Goal: Task Accomplishment & Management: Manage account settings

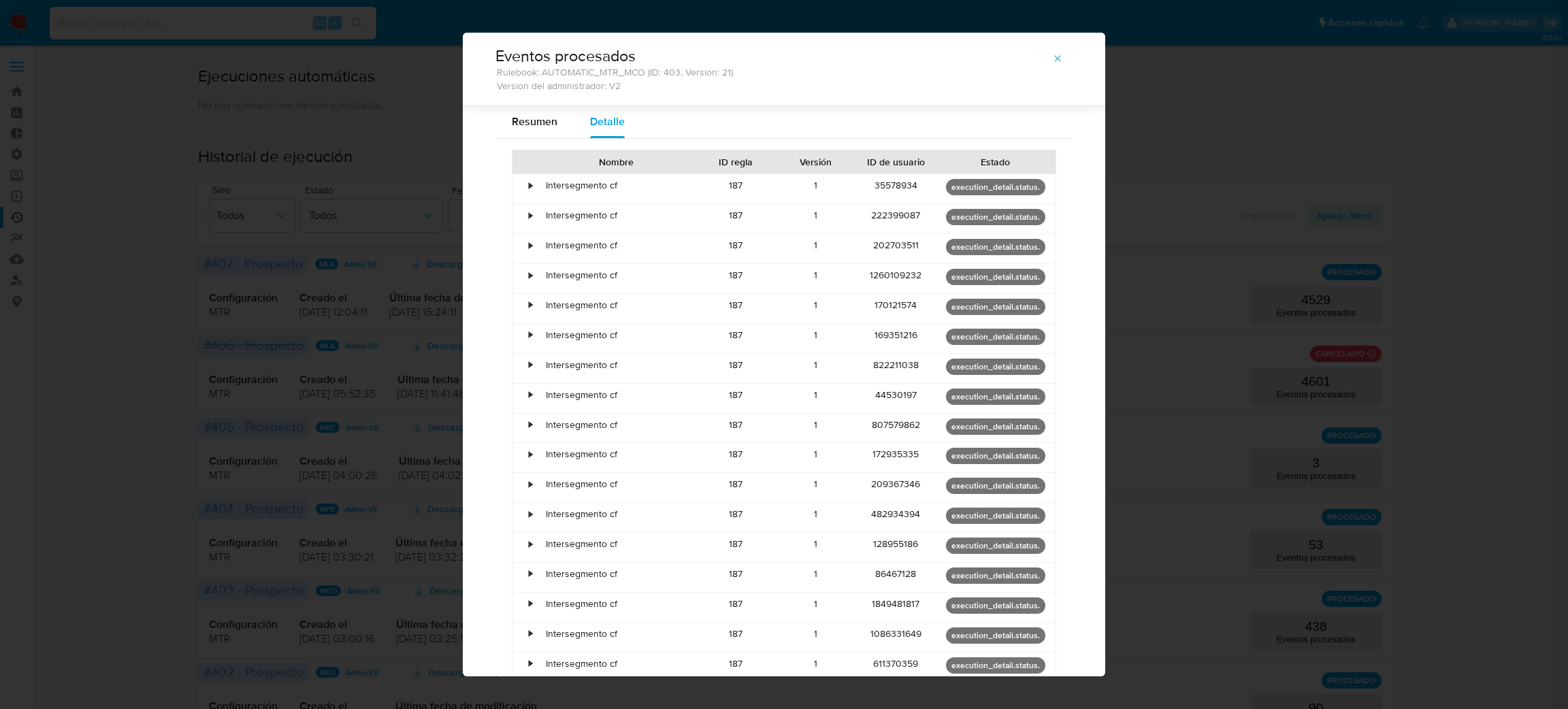
select select "50"
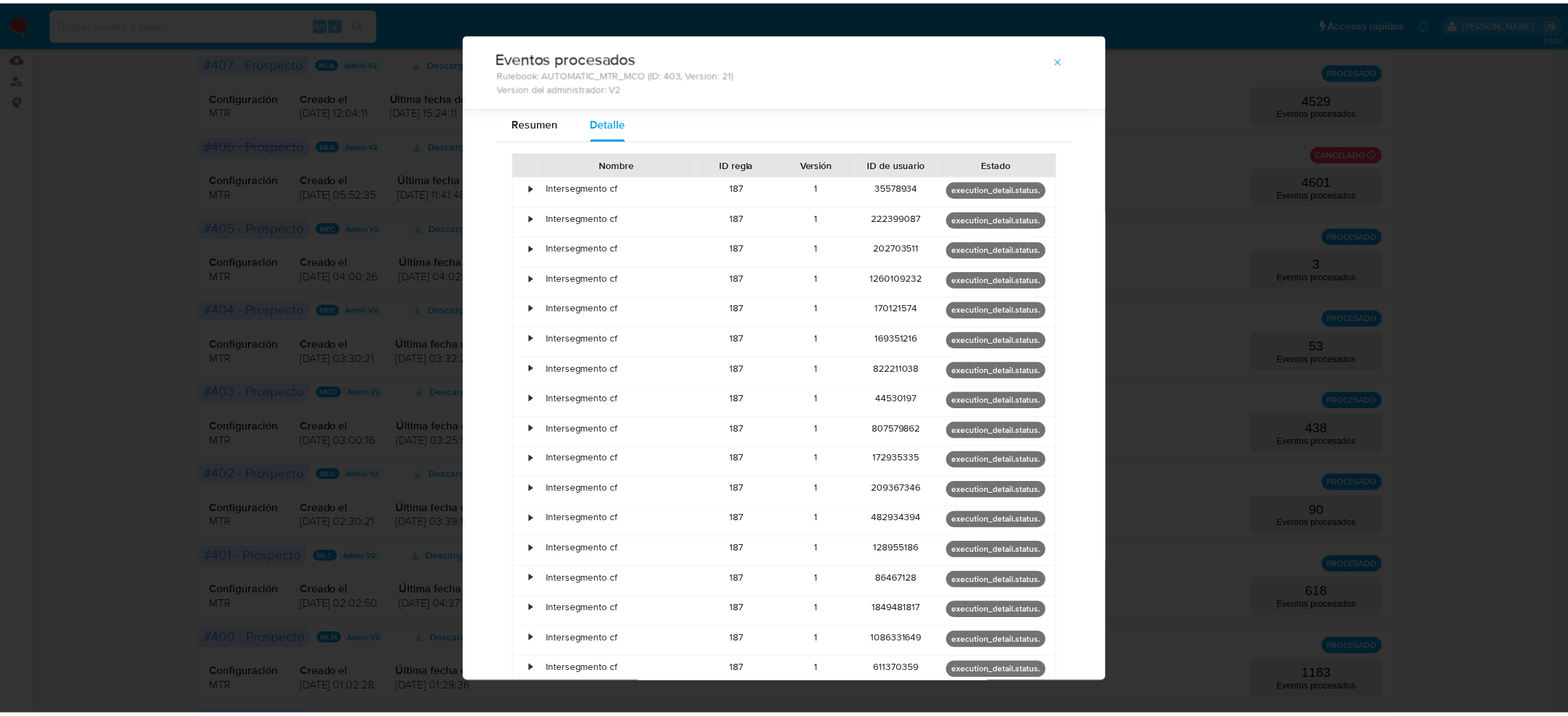
scroll to position [662, 0]
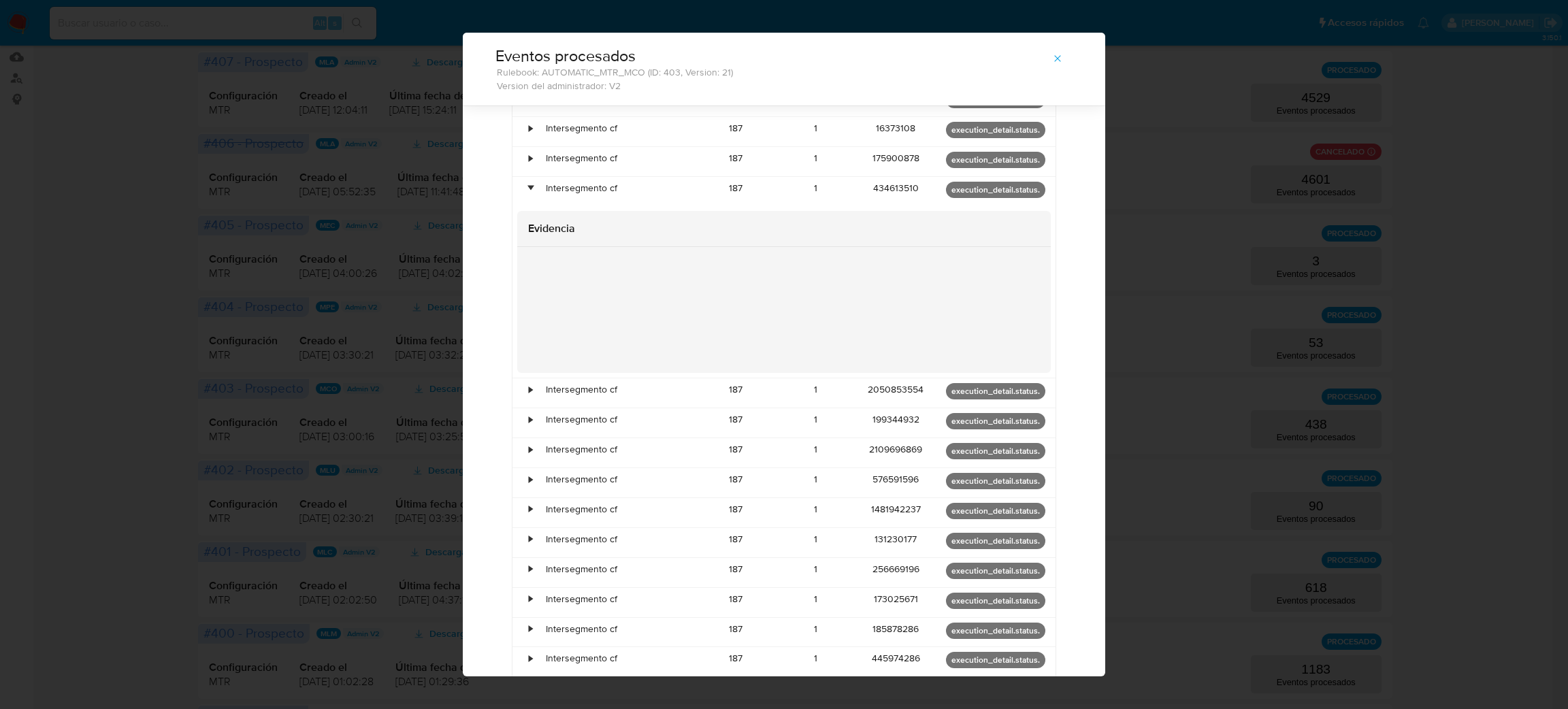
click at [1052, 68] on span "button" at bounding box center [1058, 59] width 11 height 19
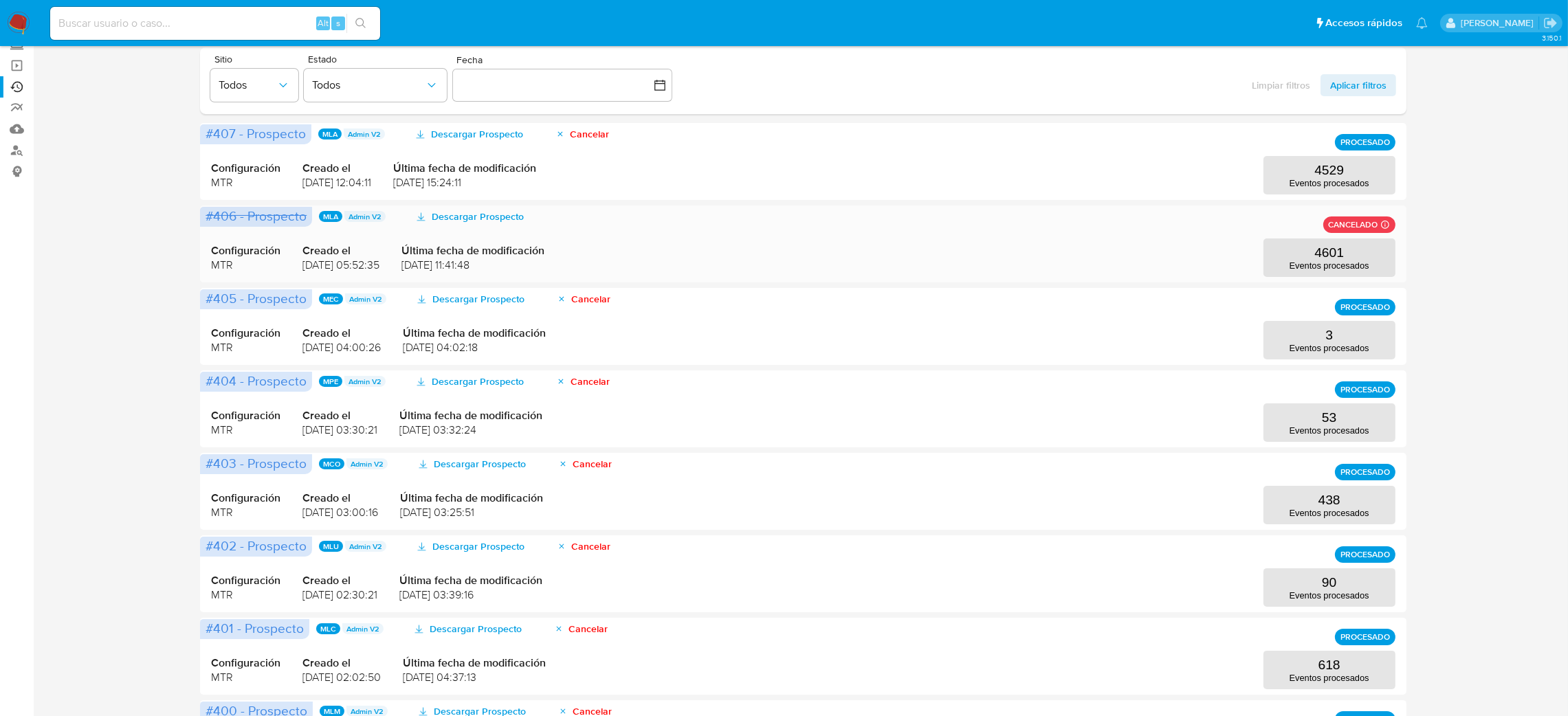
scroll to position [0, 0]
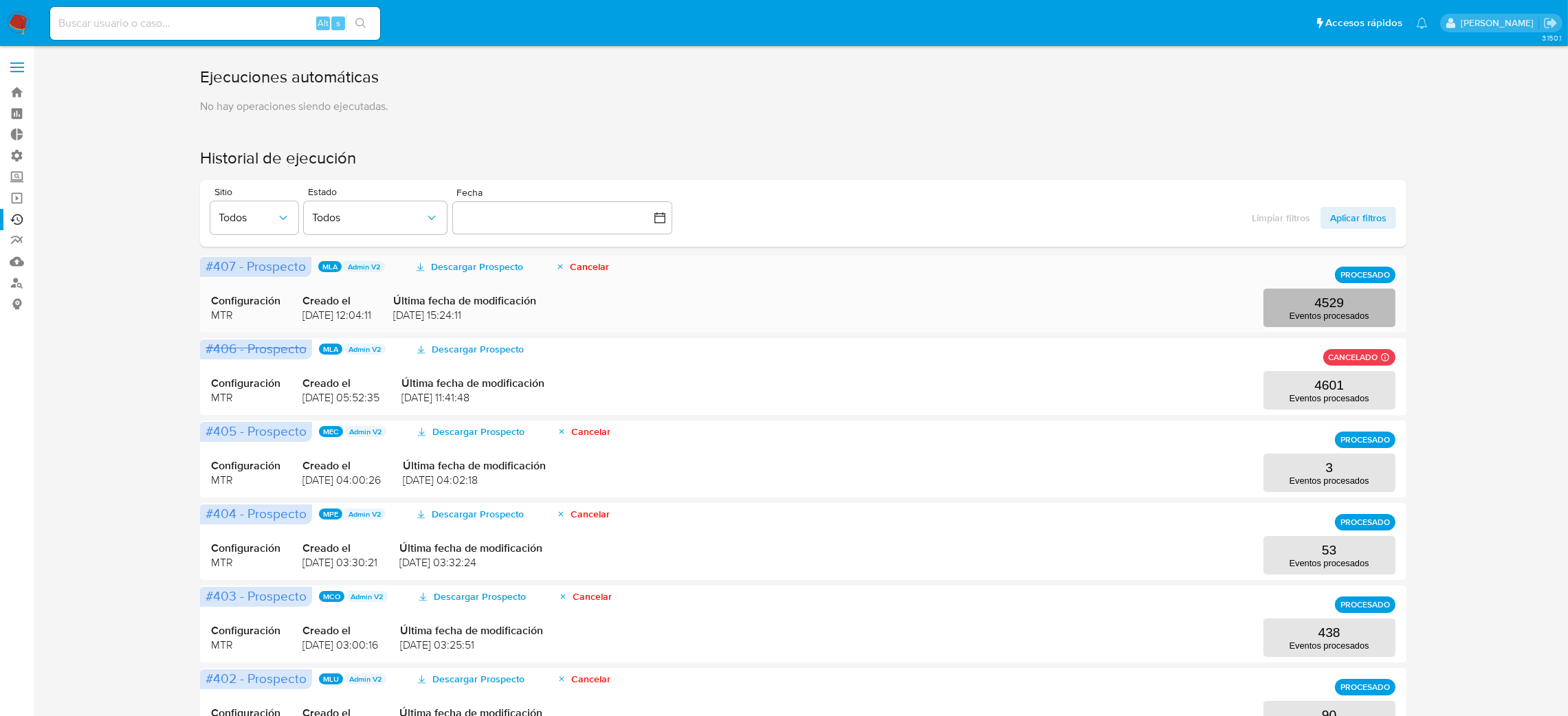
click at [1319, 309] on p "4529" at bounding box center [1328, 303] width 30 height 15
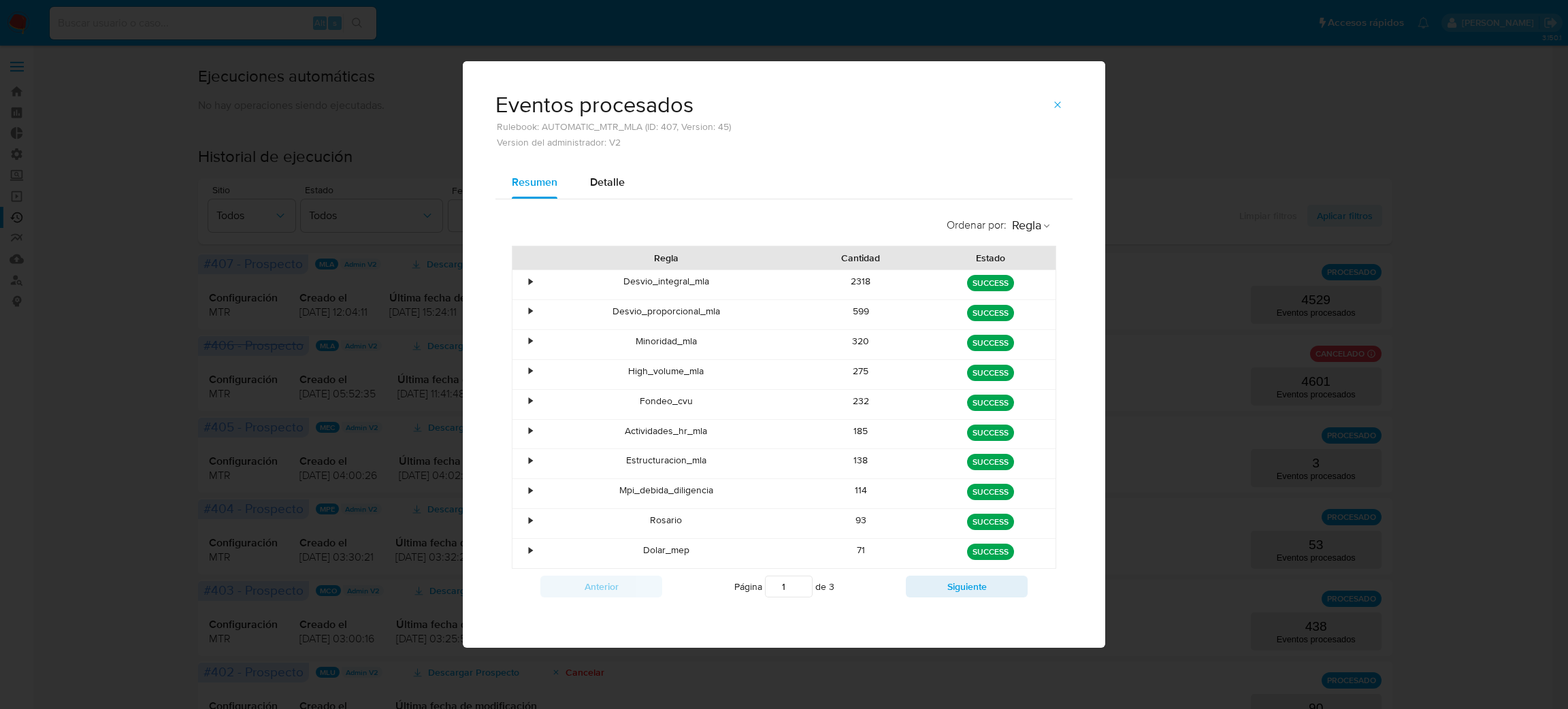
click at [1066, 100] on button "button" at bounding box center [1058, 104] width 30 height 22
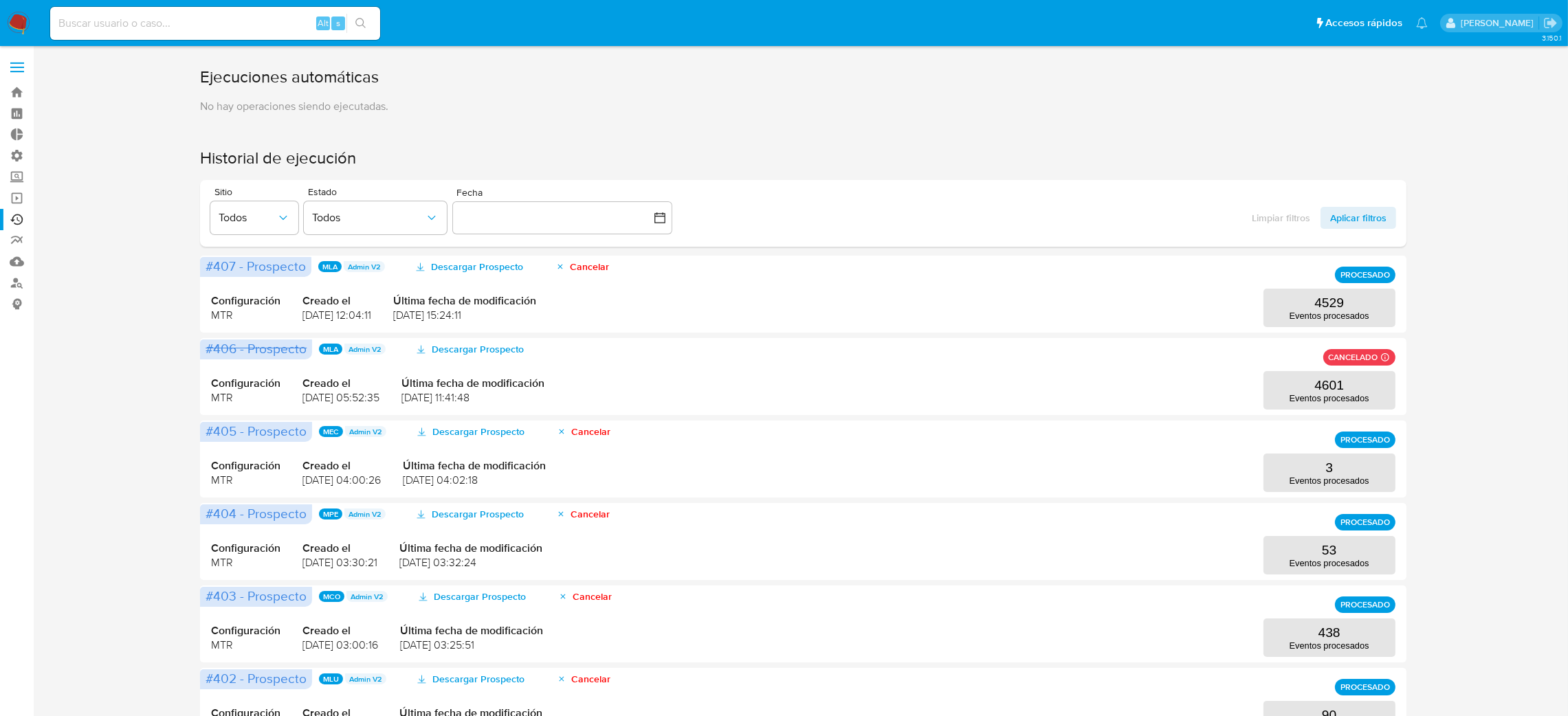
click at [2, 62] on label at bounding box center [17, 67] width 34 height 29
click at [0, 0] on input "checkbox" at bounding box center [0, 0] width 0 height 0
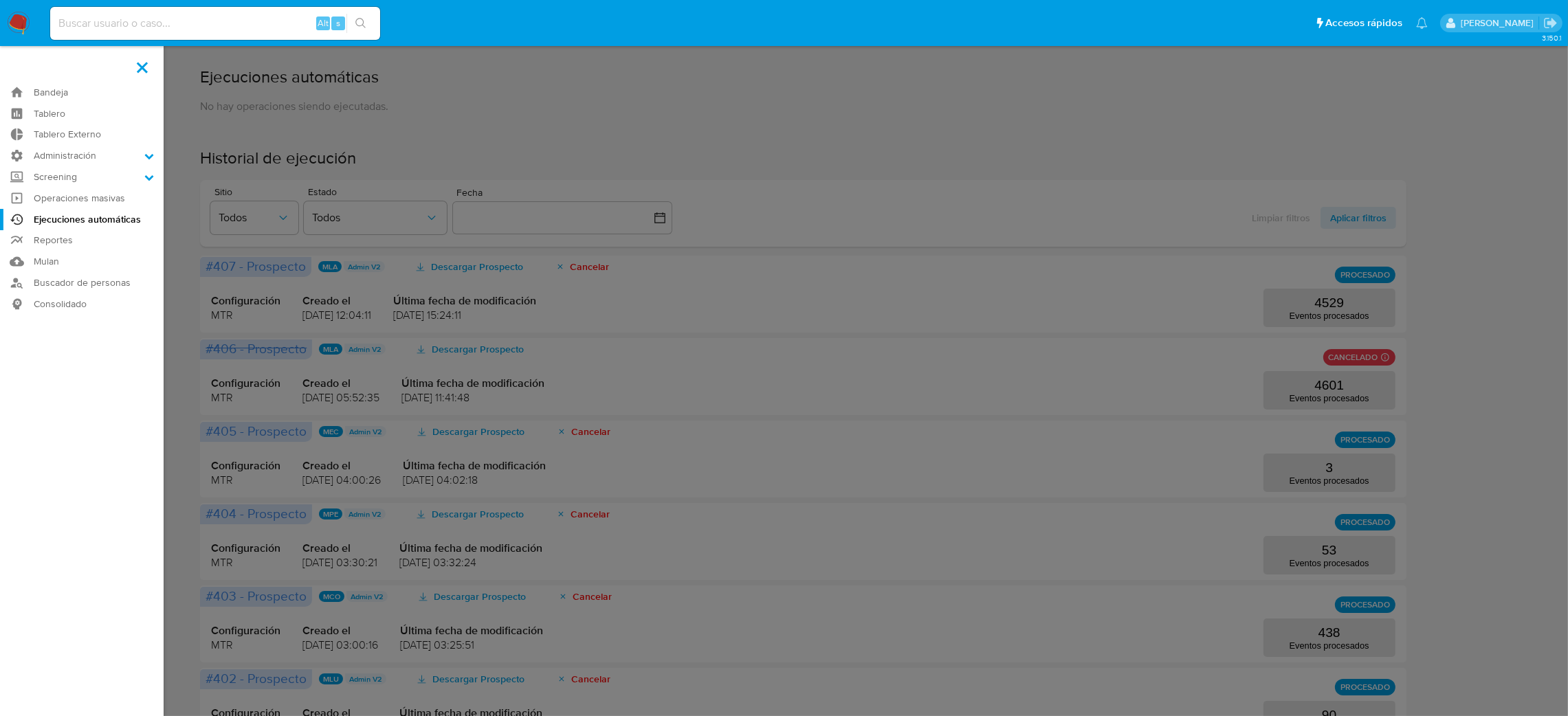
click at [61, 66] on aside "Bandeja Tablero Tablero Externo Administración Reglas Roles Usuarios Equipos Co…" at bounding box center [81, 564] width 163 height 1128
click at [148, 64] on label at bounding box center [142, 67] width 34 height 29
click at [0, 0] on input "checkbox" at bounding box center [0, 0] width 0 height 0
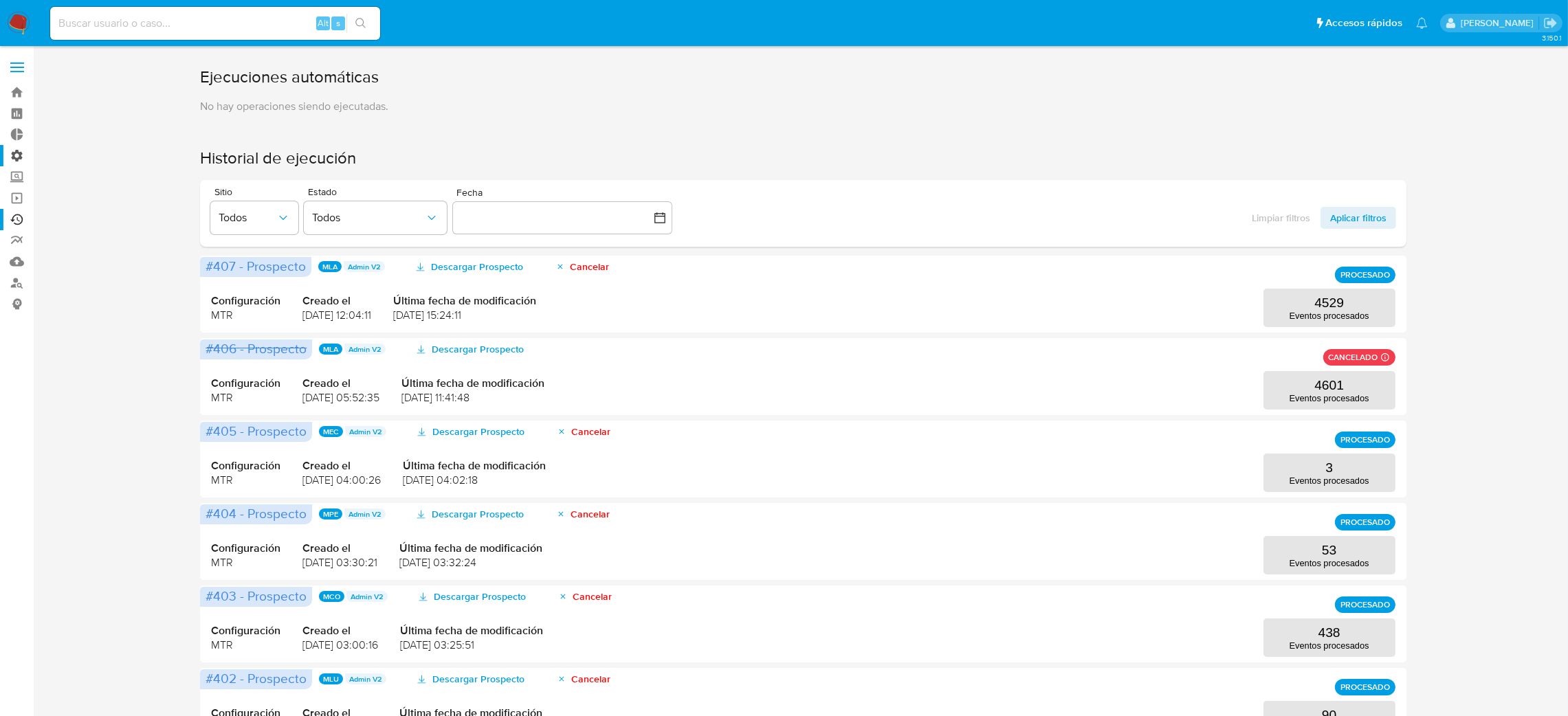
click at [1, 163] on label "Administración" at bounding box center [81, 156] width 163 height 21
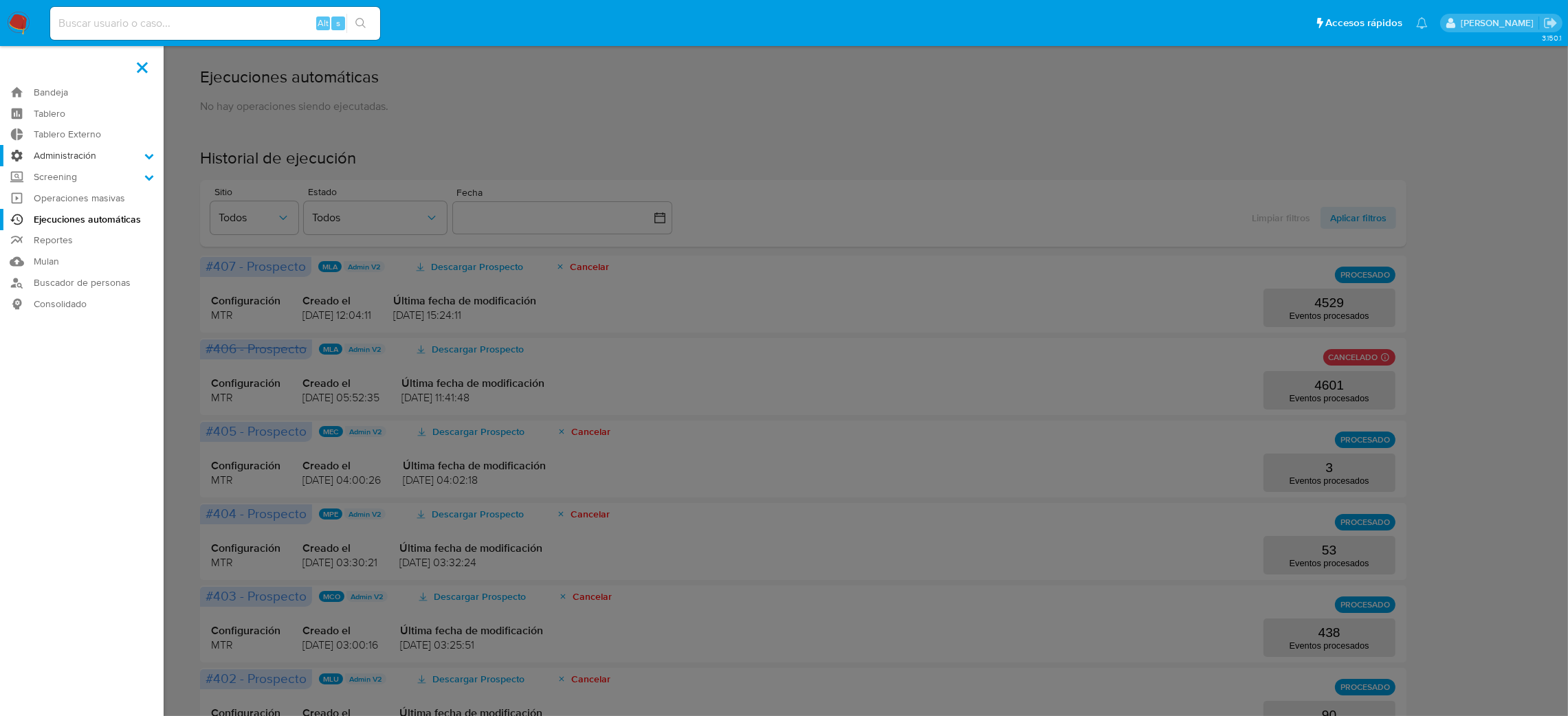
click at [0, 0] on input "Administración" at bounding box center [0, 0] width 0 height 0
click at [89, 171] on link "Reglas" at bounding box center [81, 175] width 163 height 17
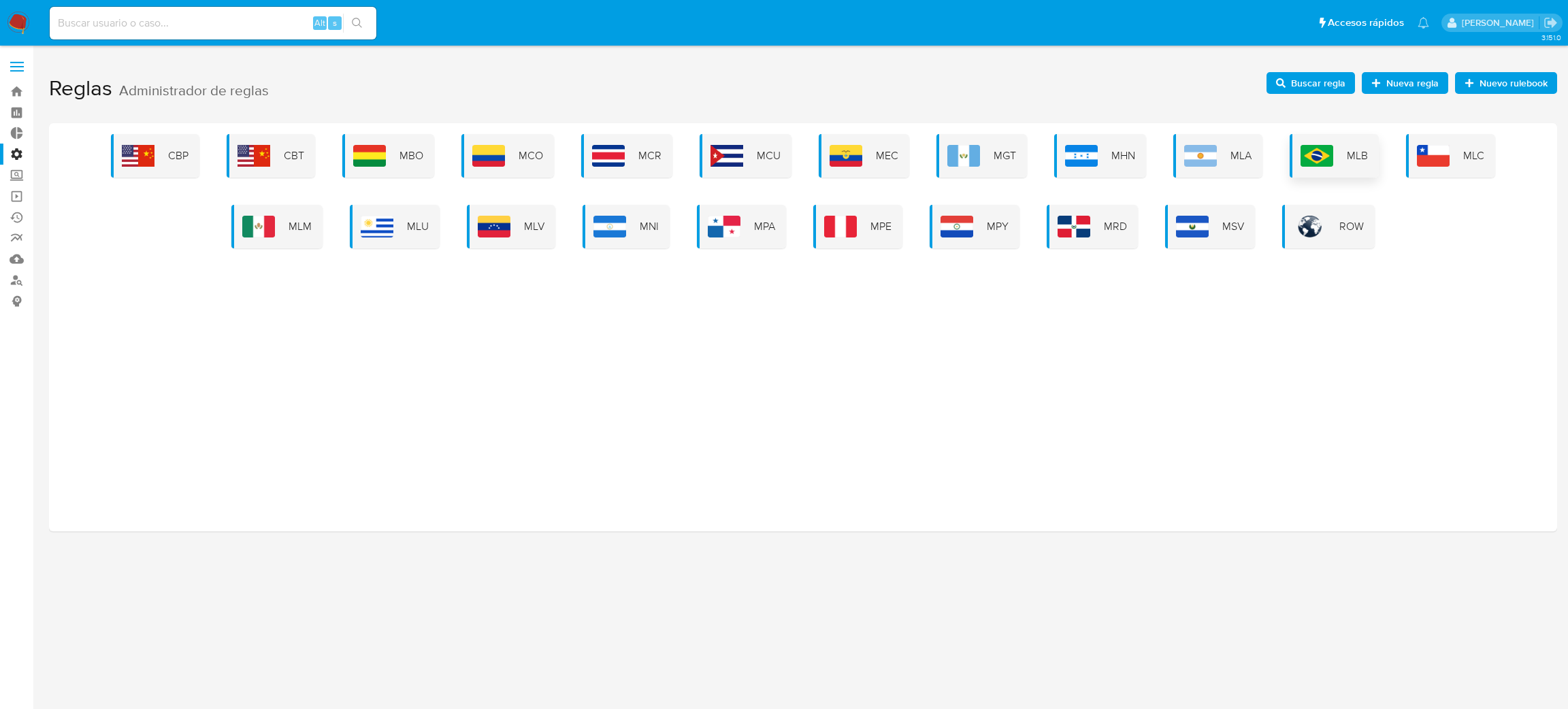
click at [1367, 161] on div "MLB" at bounding box center [1334, 156] width 89 height 44
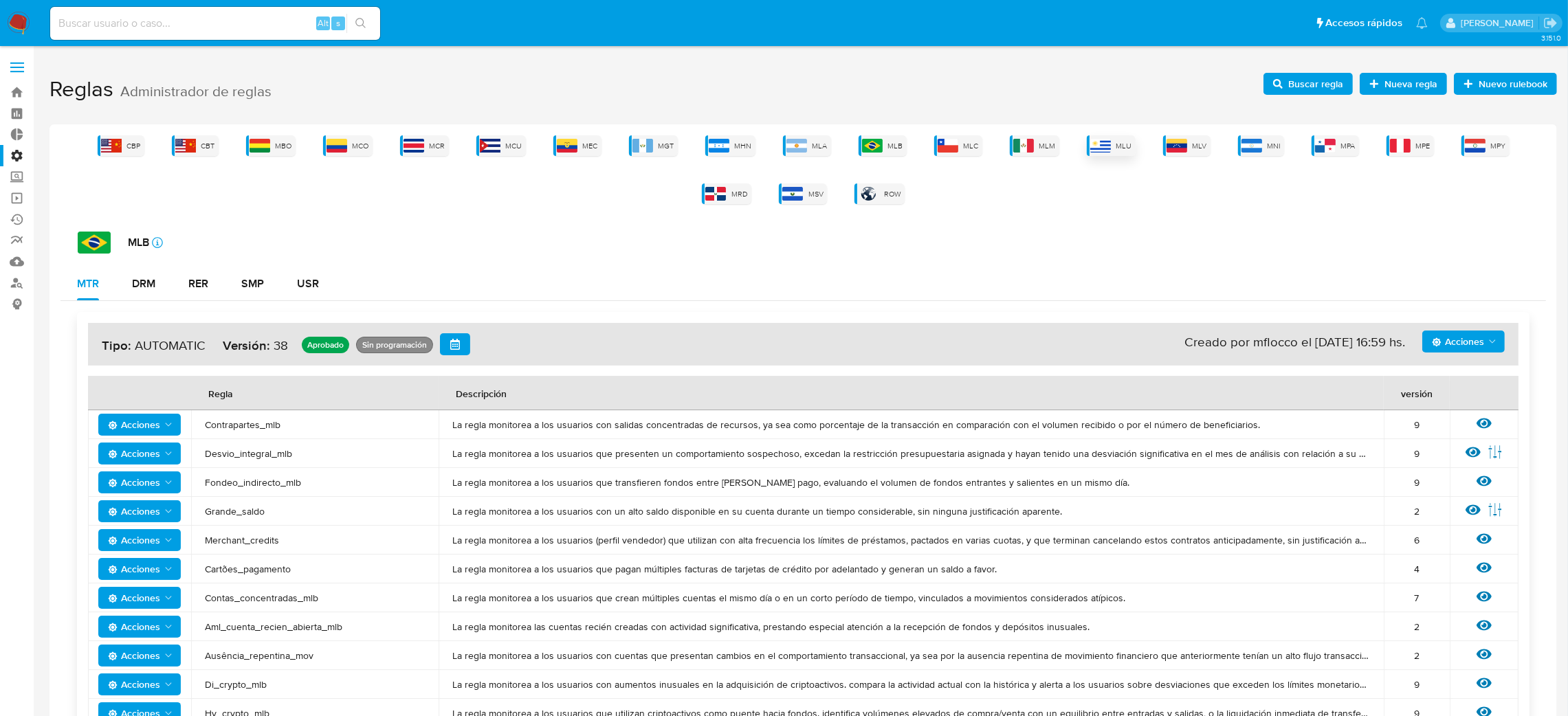
click at [1116, 142] on span "MLU" at bounding box center [1124, 145] width 16 height 11
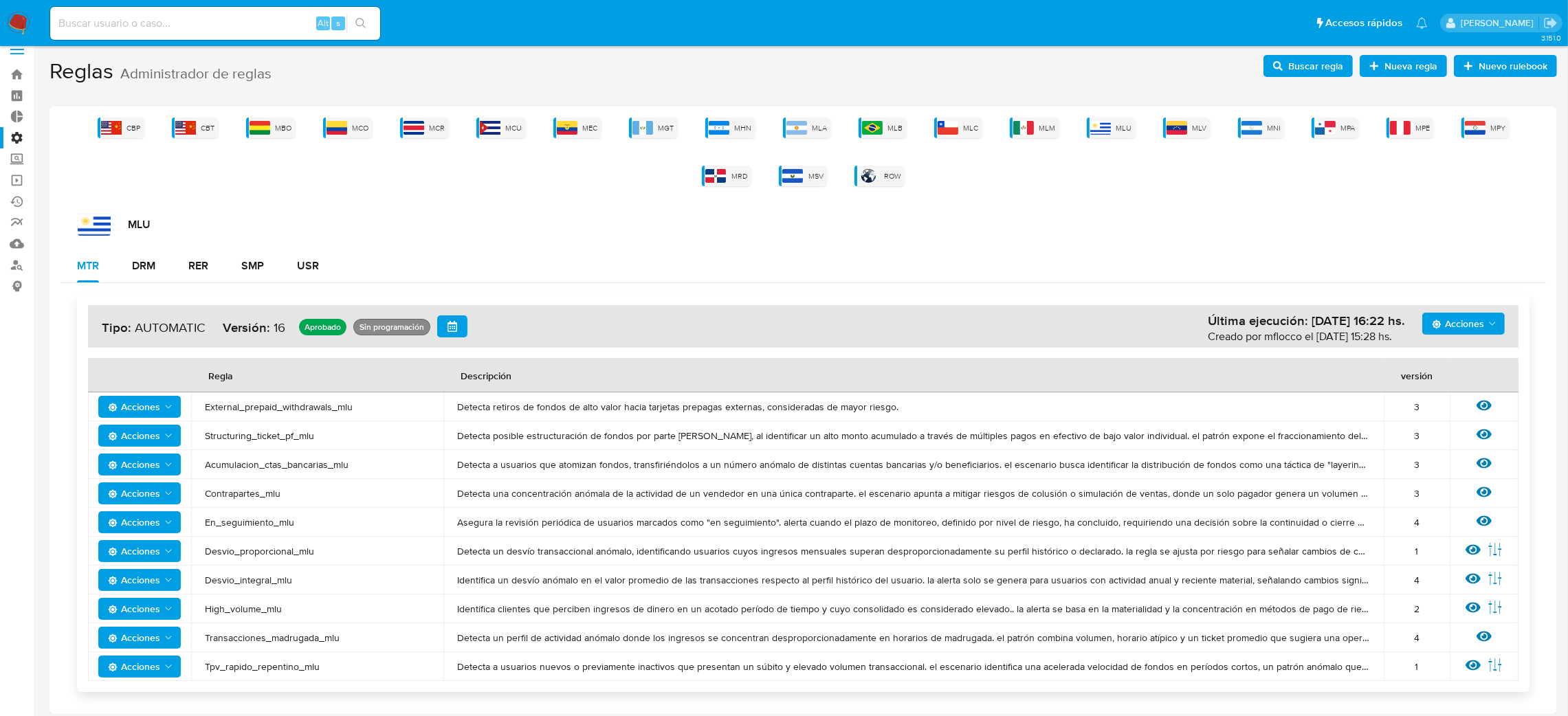
scroll to position [23, 0]
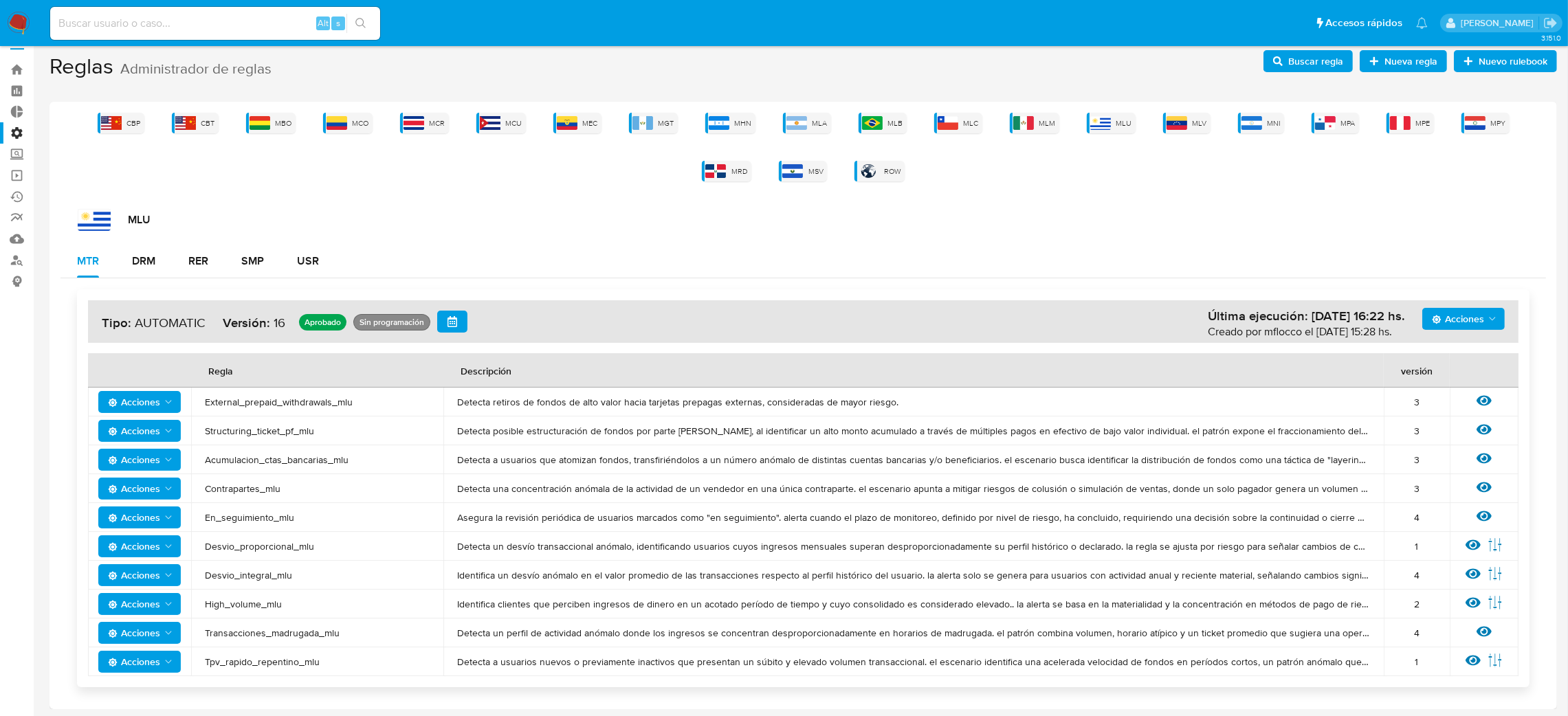
click at [889, 118] on div "CBP CBT MBO MCO MCR MCU MEC MGT MHN MLA MLB MLC MLM MLU MLV MNI MPA MPE MPY MRD…" at bounding box center [803, 147] width 1485 height 69
click at [937, 117] on img at bounding box center [948, 123] width 21 height 13
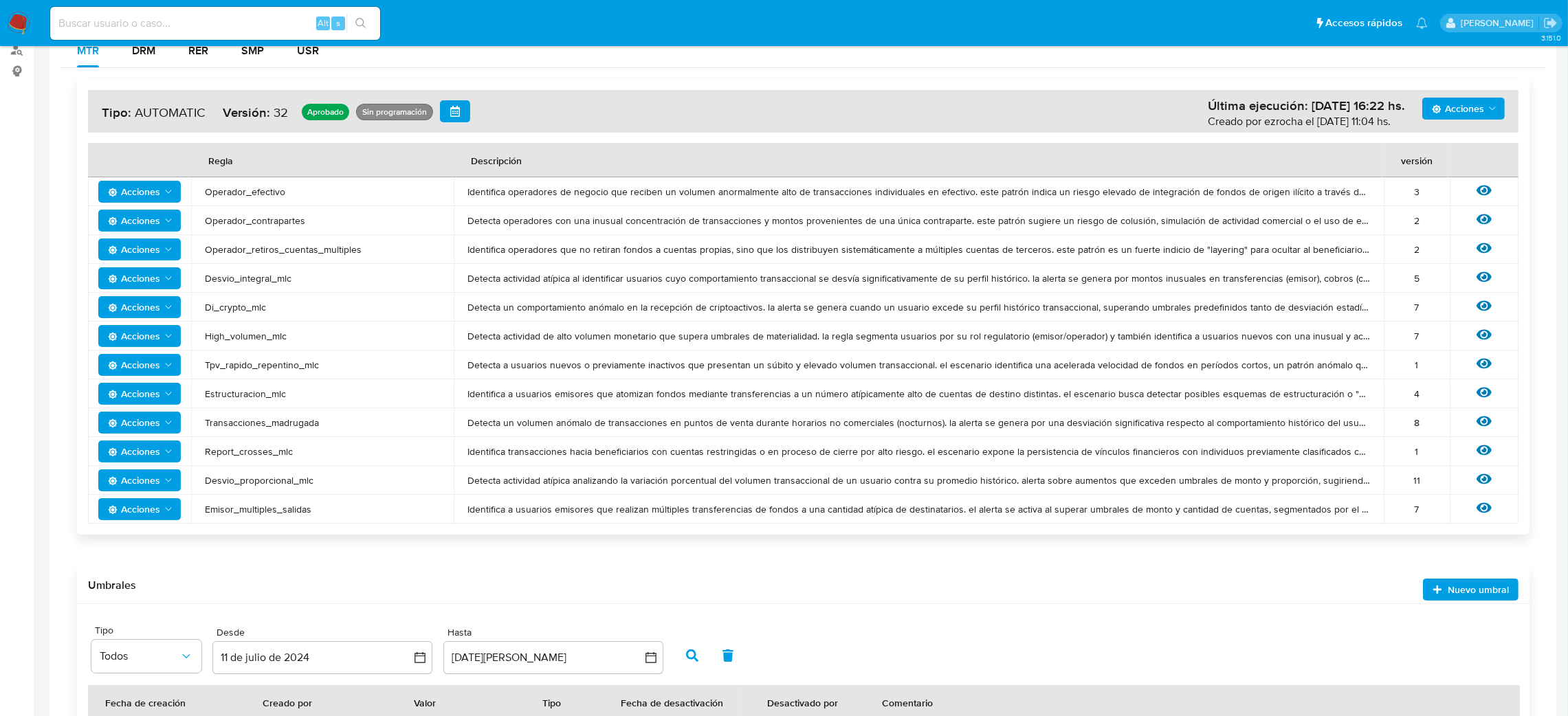
scroll to position [0, 0]
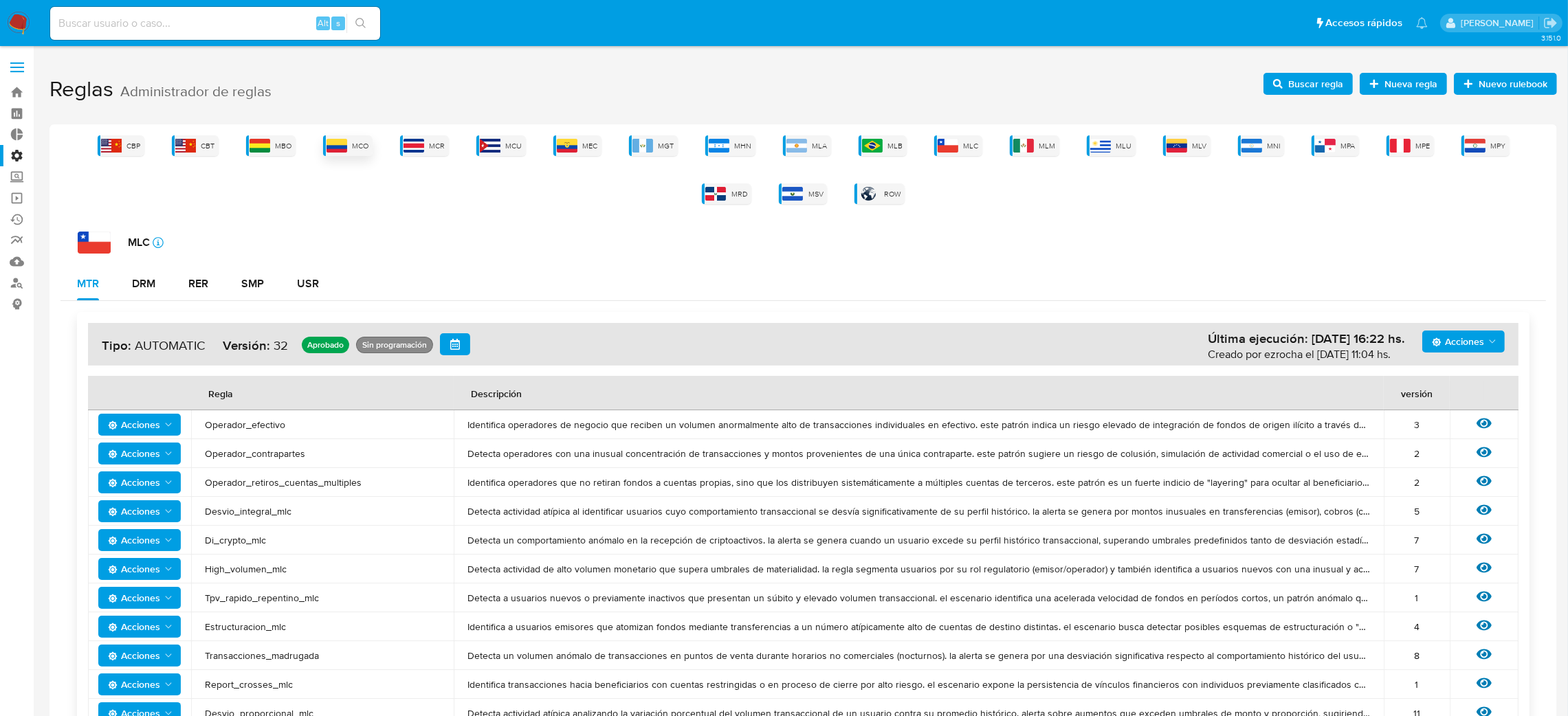
click at [323, 151] on div "MCO" at bounding box center [348, 146] width 50 height 21
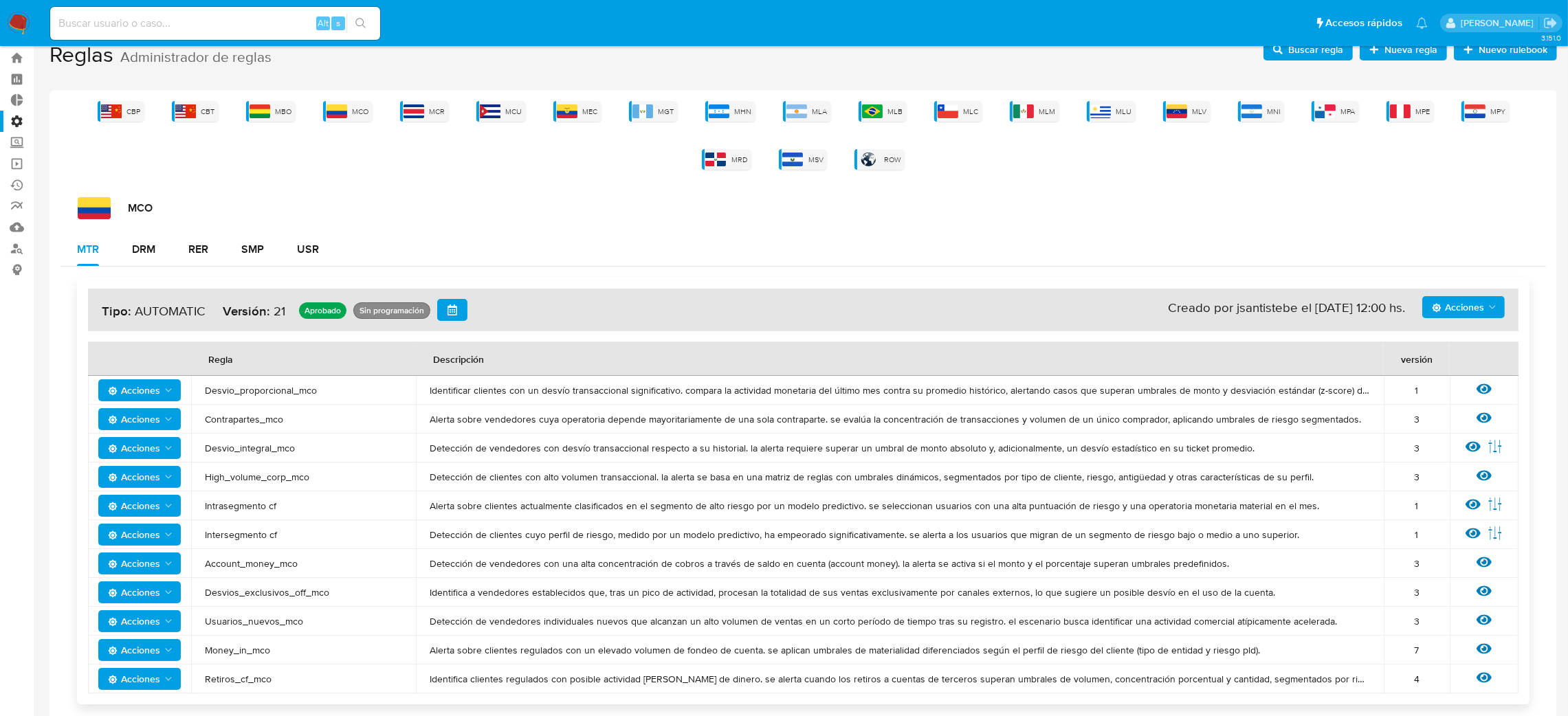
scroll to position [52, 0]
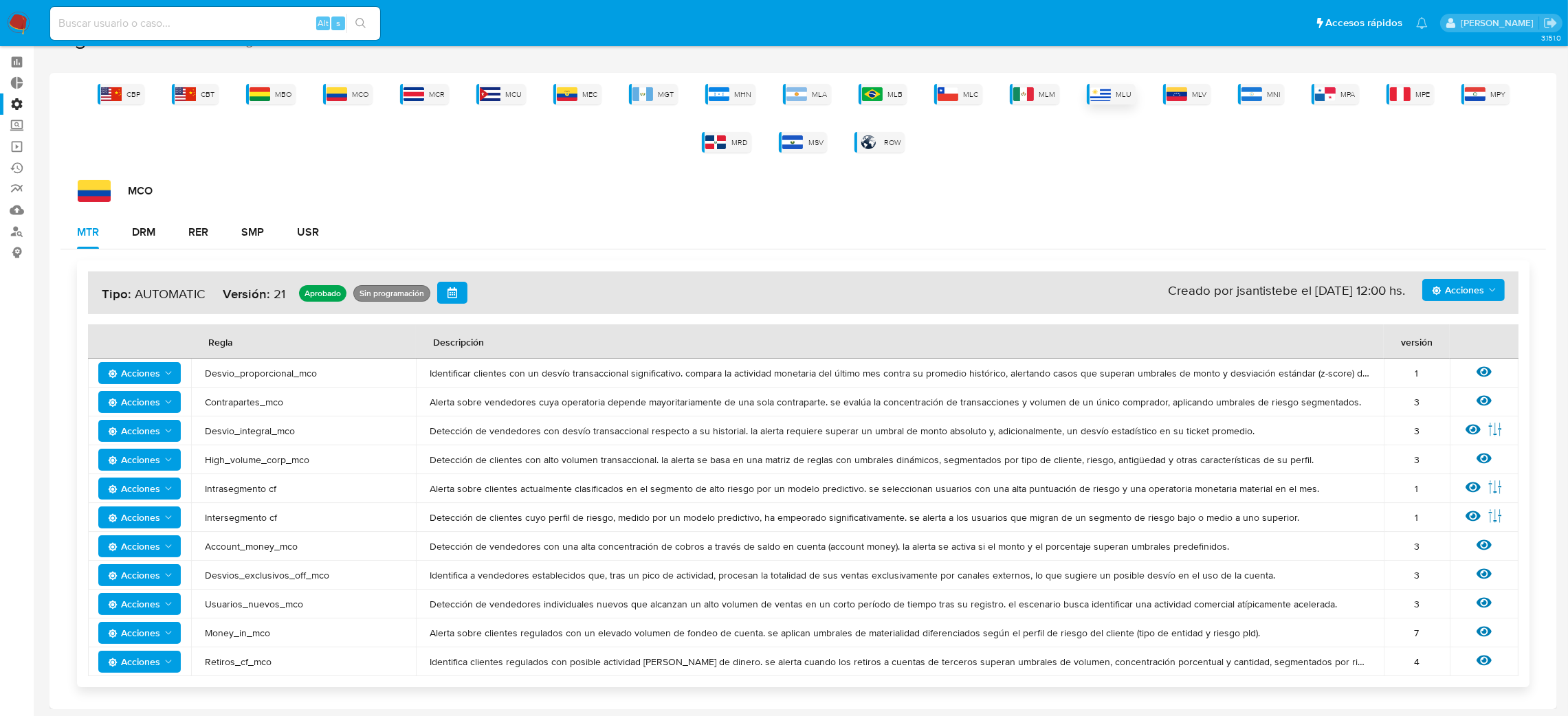
click at [1086, 90] on div "MLU" at bounding box center [1110, 95] width 49 height 21
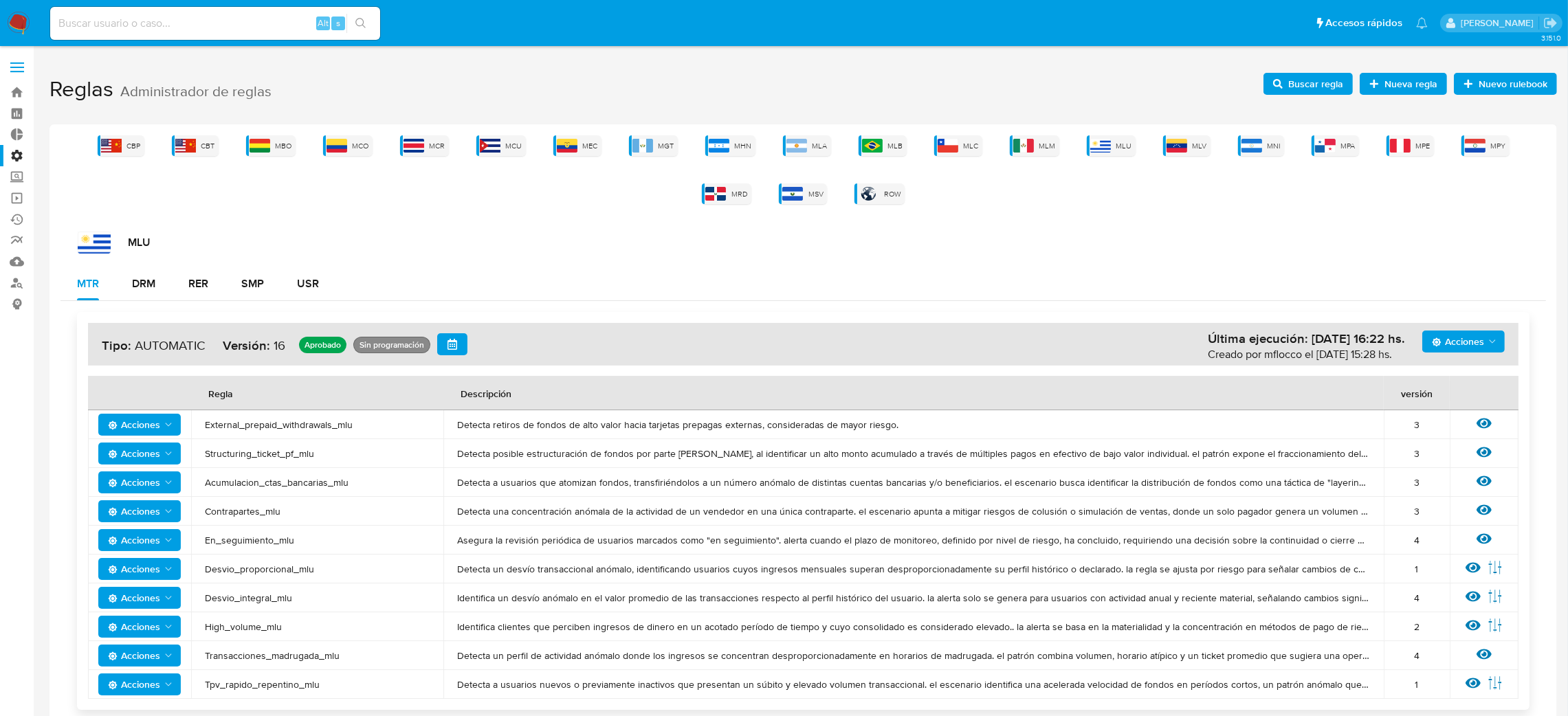
scroll to position [23, 0]
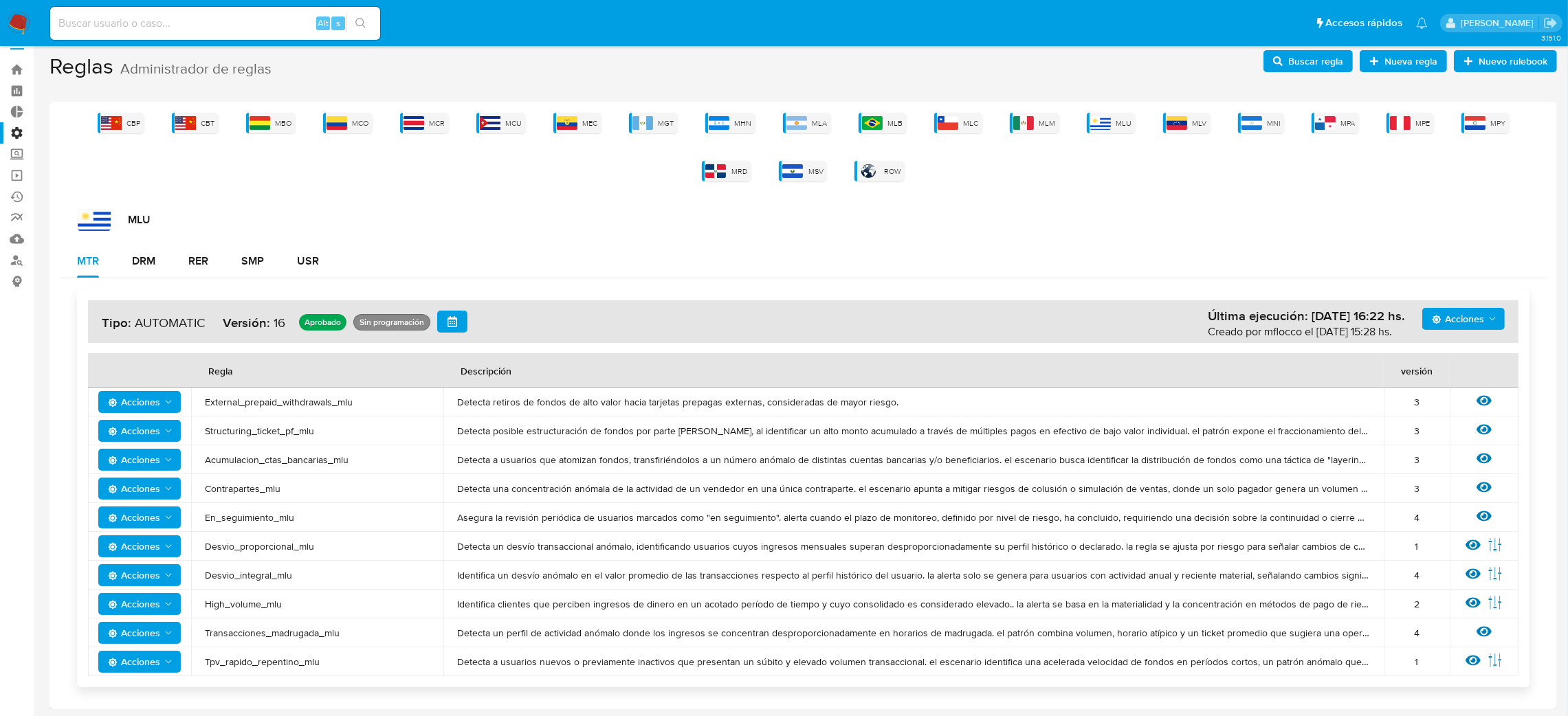
click at [913, 134] on div "CBP CBT MBO MCO MCR MCU MEC MGT MHN MLA MLB MLC MLM MLU MLV MNI MPA MPE MPY MRD…" at bounding box center [803, 147] width 1485 height 69
click at [937, 117] on img at bounding box center [948, 123] width 21 height 13
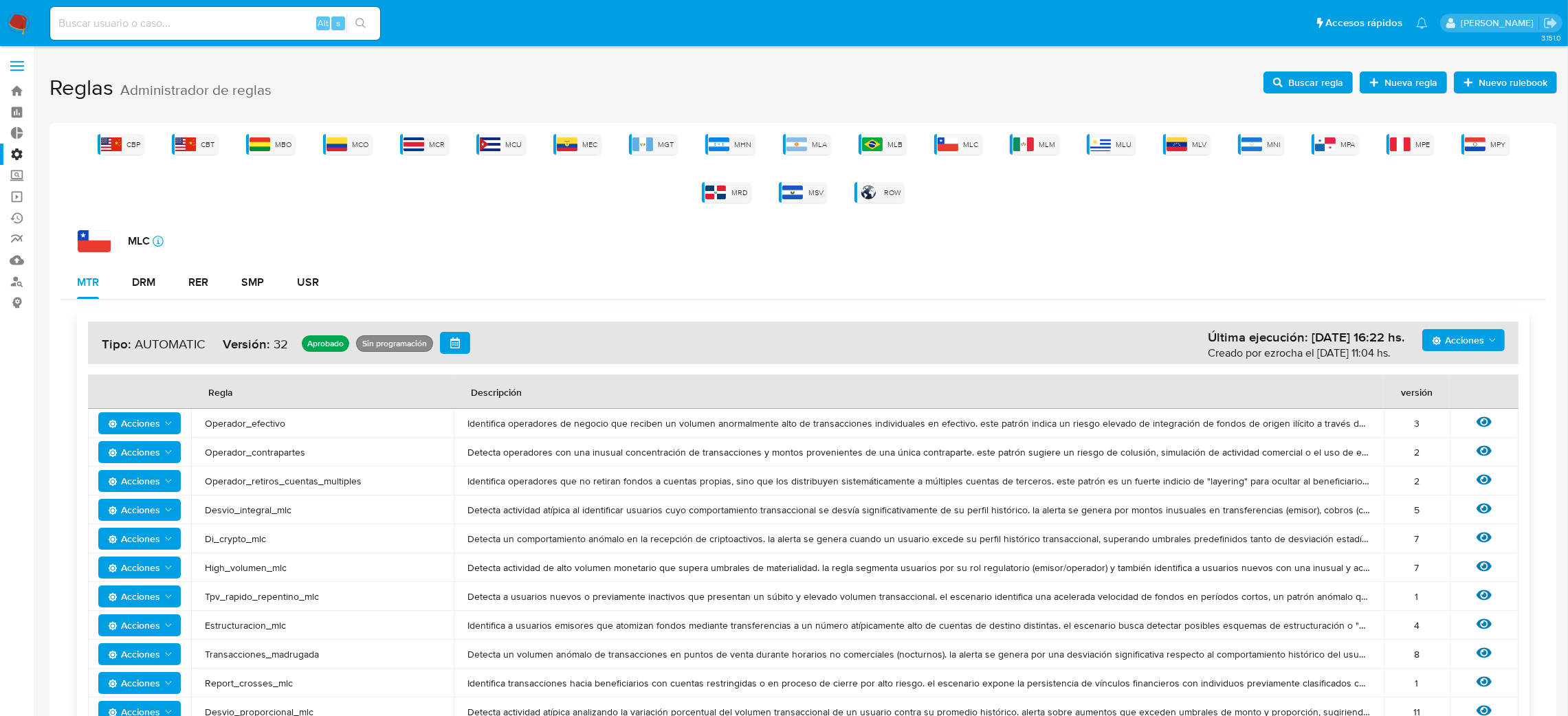
scroll to position [0, 0]
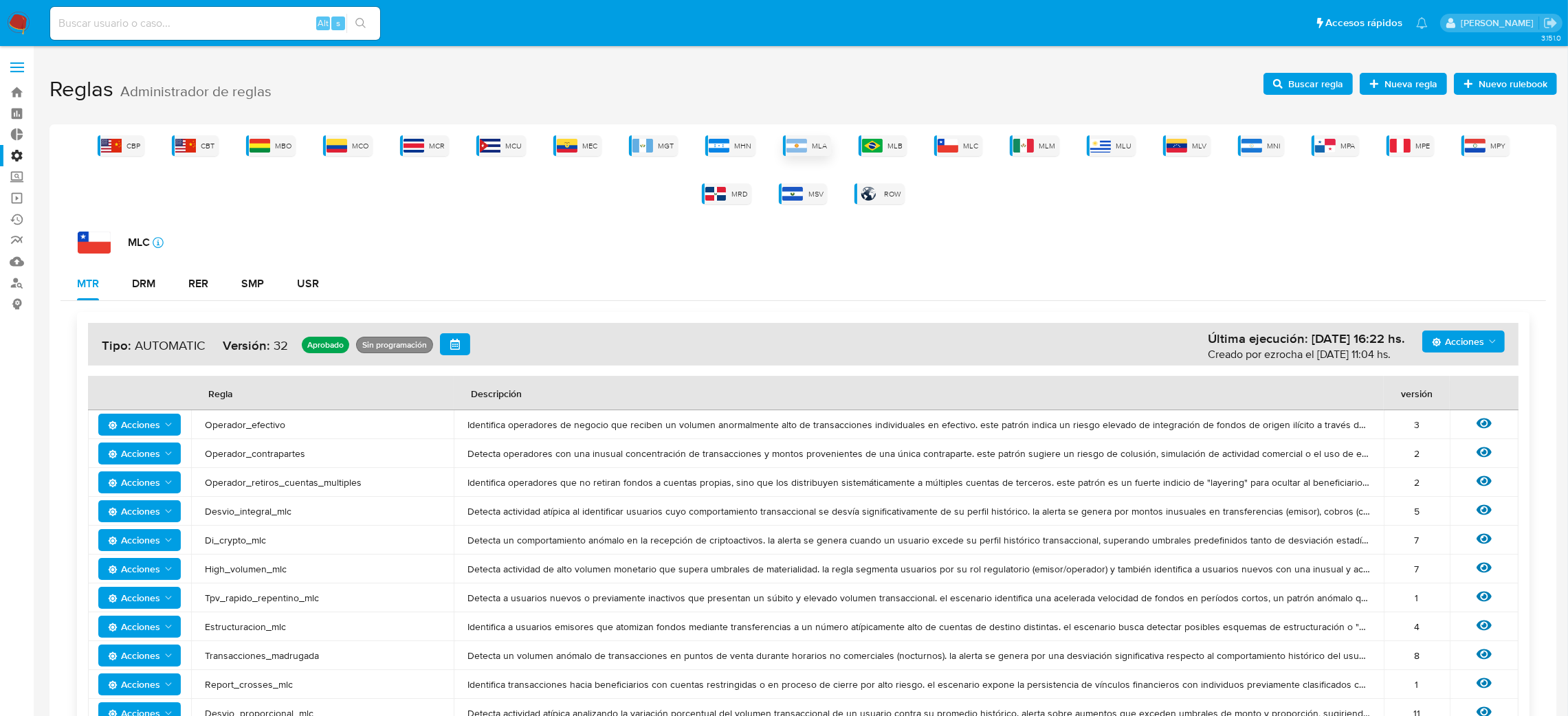
click at [812, 141] on span "MLA" at bounding box center [820, 145] width 15 height 11
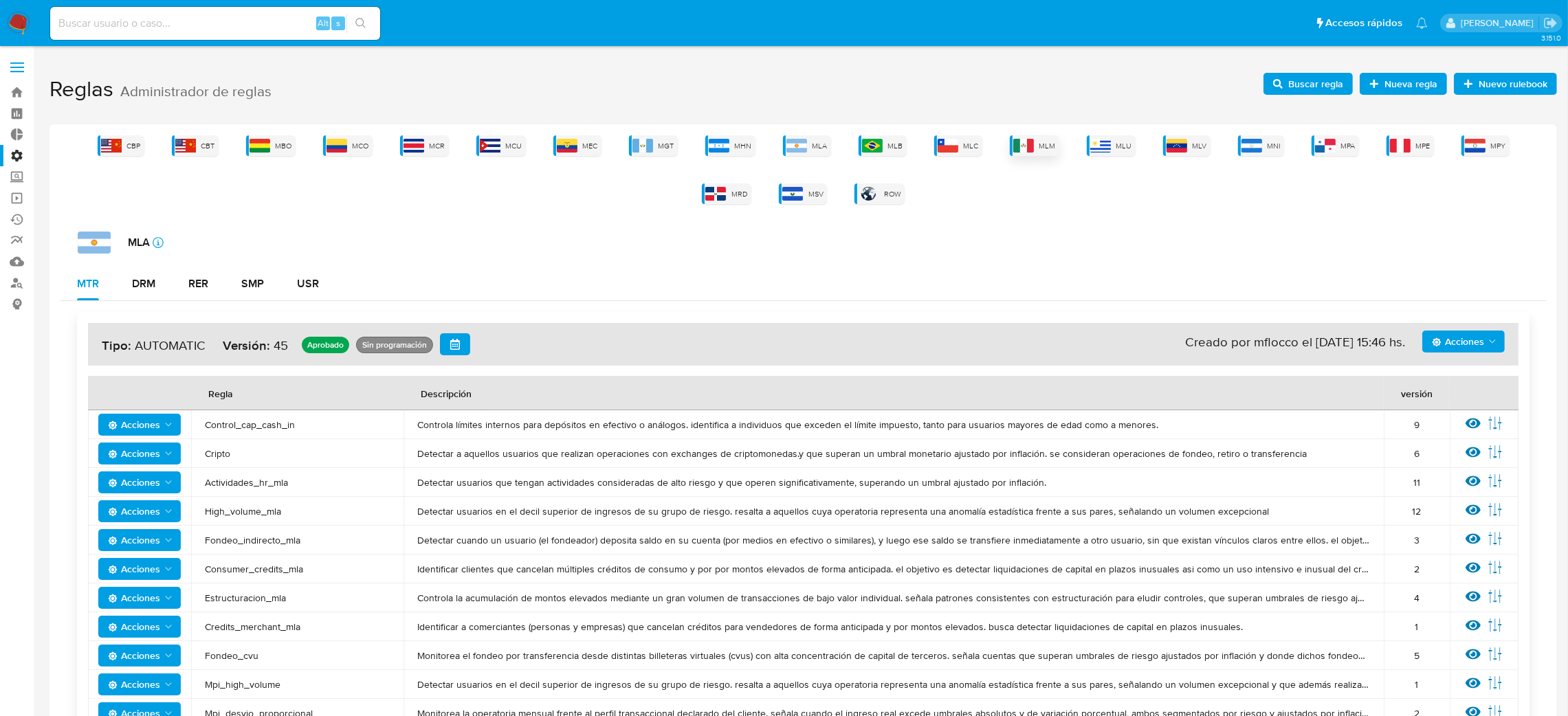
click at [1039, 144] on span "MLM" at bounding box center [1046, 145] width 16 height 11
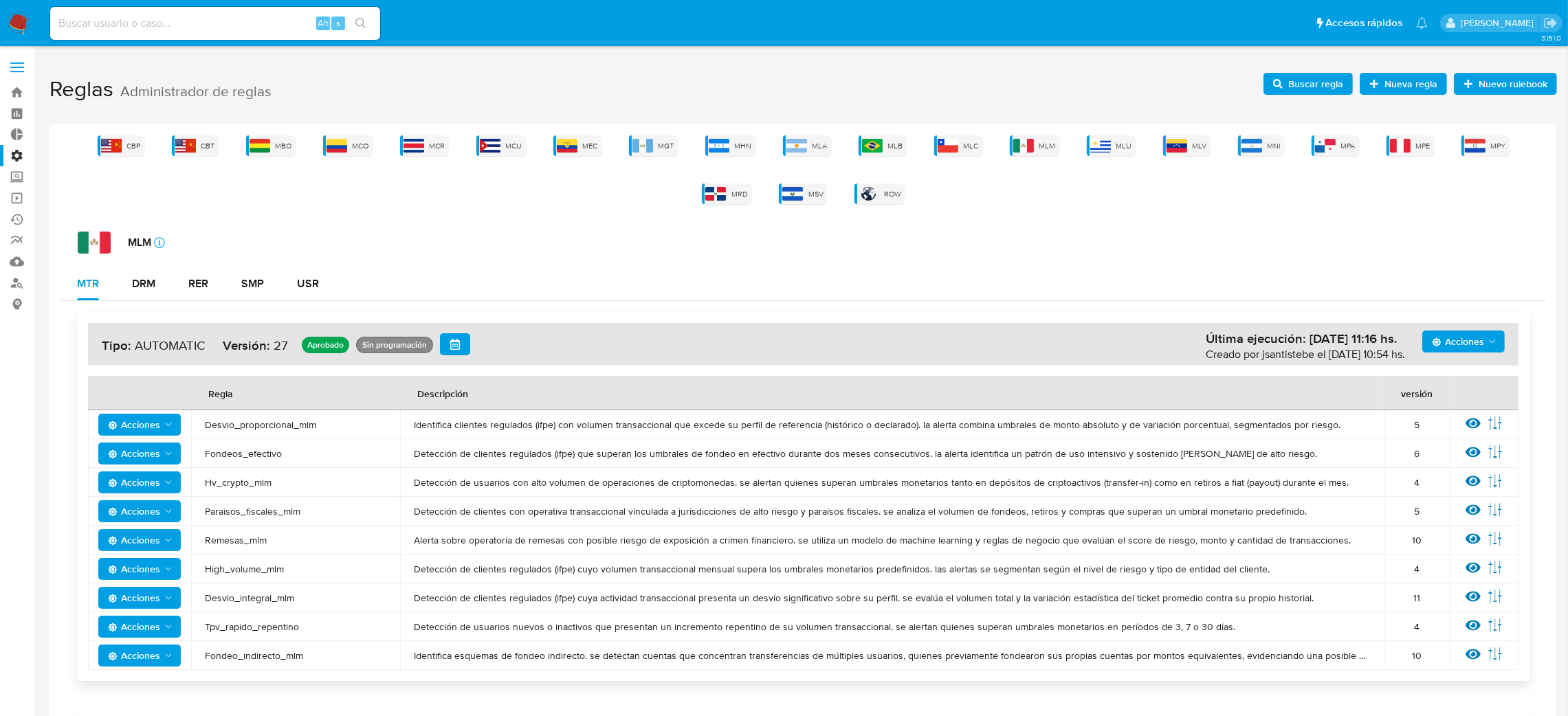
scroll to position [206, 0]
